Goal: Task Accomplishment & Management: Use online tool/utility

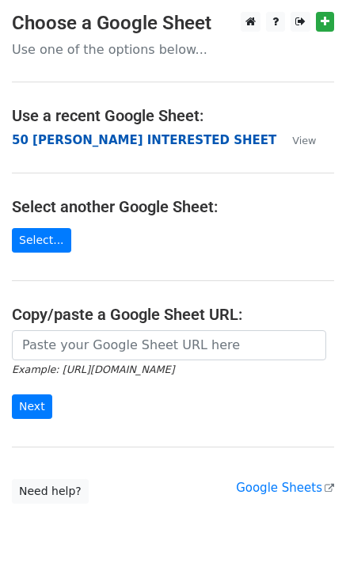
click at [30, 139] on strong "50 [PERSON_NAME] INTERESTED SHEET" at bounding box center [144, 140] width 265 height 14
click at [64, 144] on strong "50 [PERSON_NAME] INTERESTED SHEET" at bounding box center [144, 140] width 265 height 14
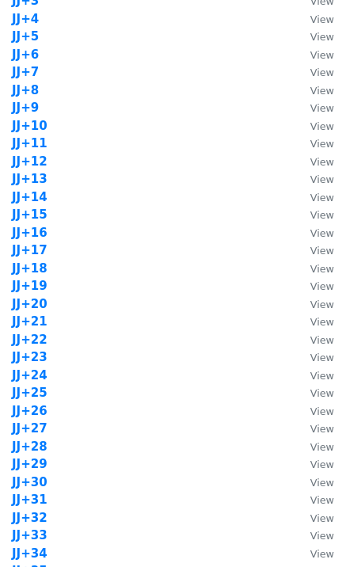
scroll to position [1056, 0]
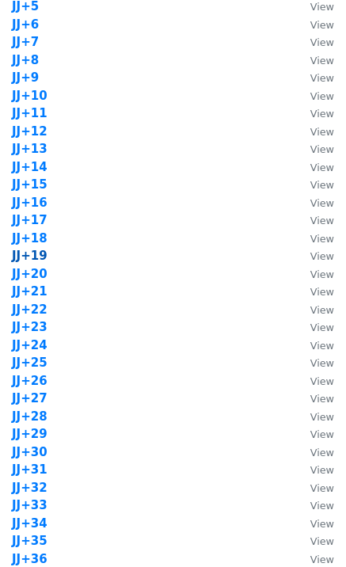
click at [30, 255] on strong "JJ+19" at bounding box center [30, 256] width 36 height 14
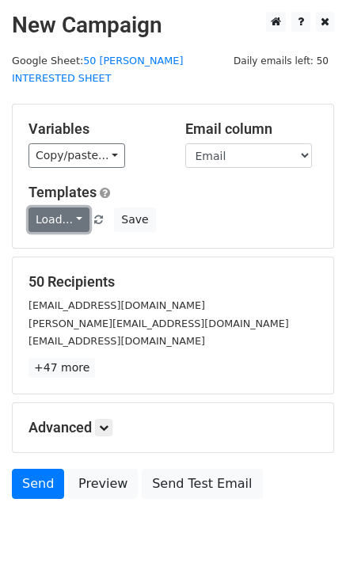
click at [67, 208] on link "Load..." at bounding box center [59, 220] width 61 height 25
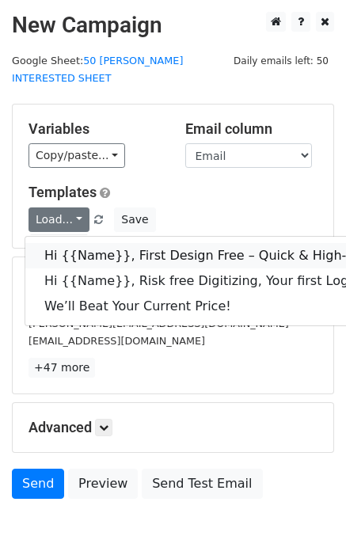
click at [87, 243] on link "Hi {{Name}}, First Design Free – Quick & High-Quality Digitizing!" at bounding box center [252, 255] width 455 height 25
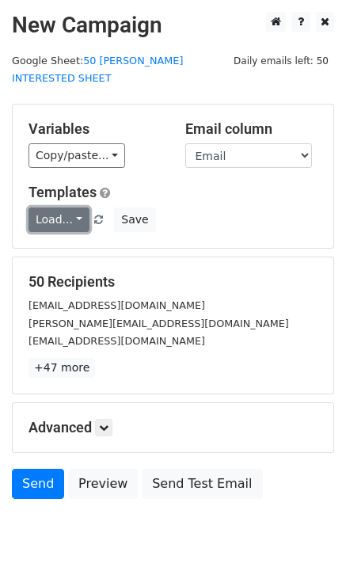
click at [62, 208] on link "Load..." at bounding box center [59, 220] width 61 height 25
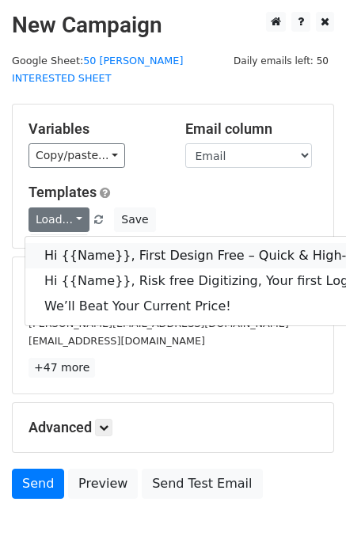
click at [95, 243] on link "Hi {{Name}}, First Design Free – Quick & High-Quality Digitizing!" at bounding box center [252, 255] width 455 height 25
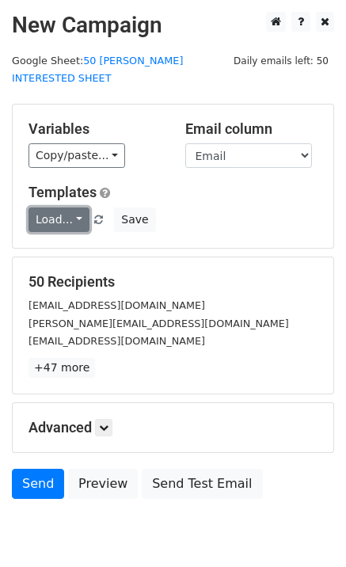
click at [46, 208] on link "Load..." at bounding box center [59, 220] width 61 height 25
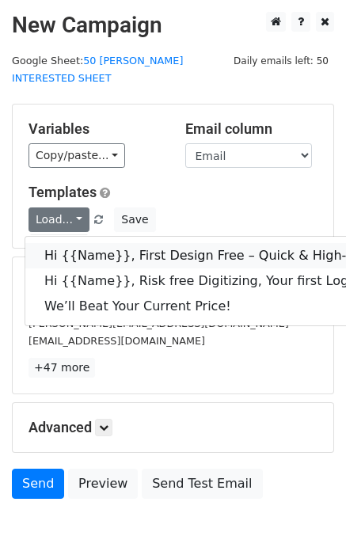
click at [62, 243] on link "Hi {{Name}}, First Design Free – Quick & High-Quality Digitizing!" at bounding box center [252, 255] width 455 height 25
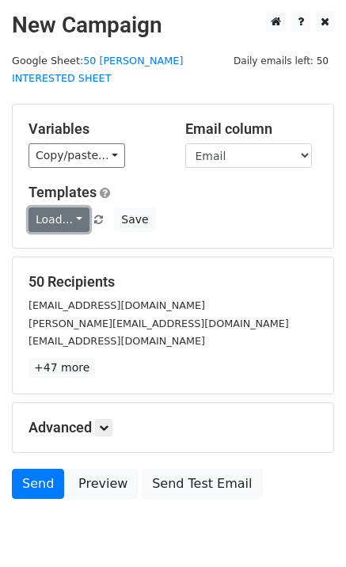
click at [44, 208] on link "Load..." at bounding box center [59, 220] width 61 height 25
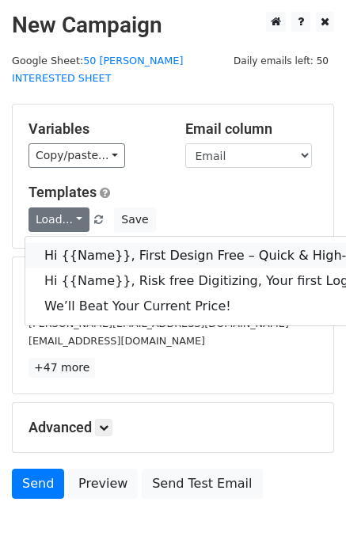
click at [94, 243] on link "Hi {{Name}}, First Design Free – Quick & High-Quality Digitizing!" at bounding box center [252, 255] width 455 height 25
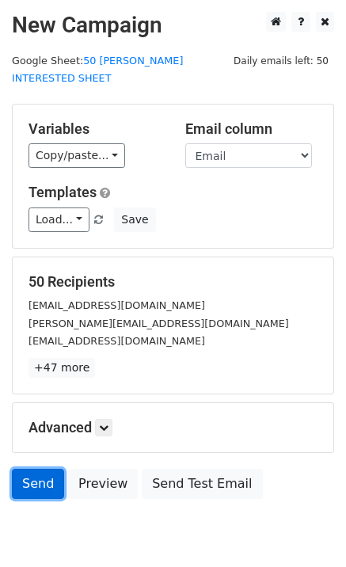
click at [29, 476] on link "Send" at bounding box center [38, 484] width 52 height 30
click at [21, 473] on link "Send" at bounding box center [38, 484] width 52 height 30
